Goal: Task Accomplishment & Management: Use online tool/utility

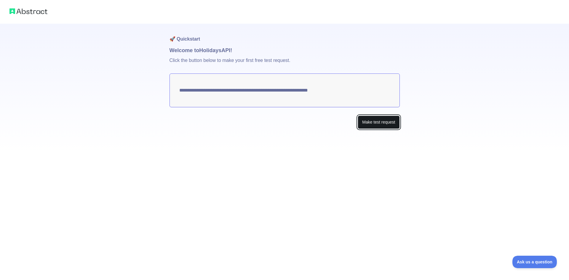
click at [372, 121] on button "Make test request" at bounding box center [379, 122] width 42 height 13
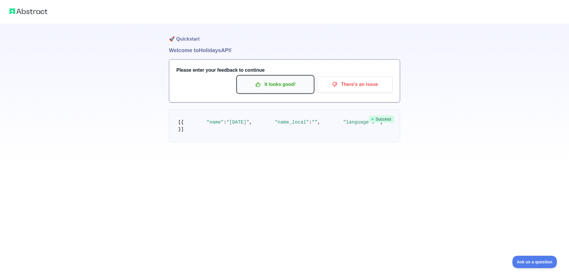
click at [262, 88] on p "It looks good!" at bounding box center [275, 84] width 67 height 10
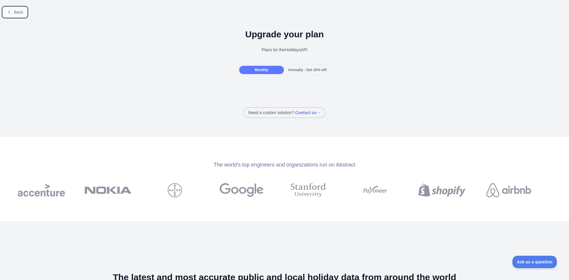
click at [9, 14] on icon at bounding box center [9, 12] width 5 height 5
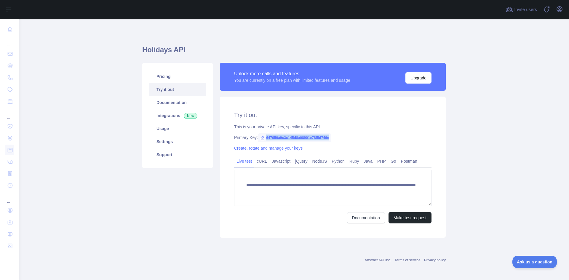
drag, startPoint x: 263, startPoint y: 137, endPoint x: 327, endPoint y: 139, distance: 64.4
click at [327, 139] on span "647950a9c3c145d8a08901e78f5d746e" at bounding box center [295, 137] width 74 height 9
copy span "647950a9c3c145d8a08901e78f5d746e"
